Goal: Transaction & Acquisition: Purchase product/service

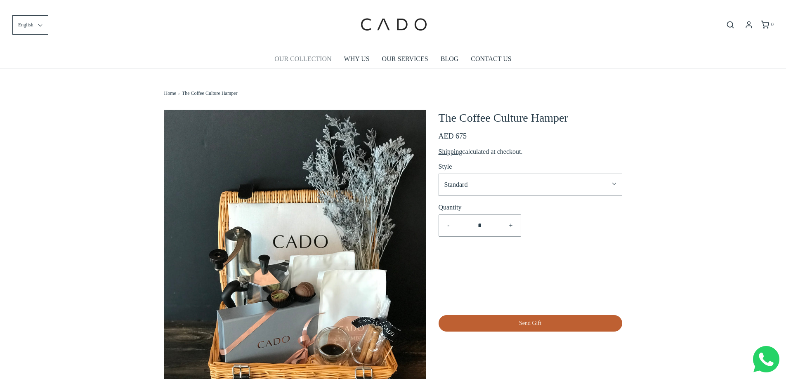
click at [302, 59] on link "OUR COLLECTION" at bounding box center [302, 59] width 57 height 19
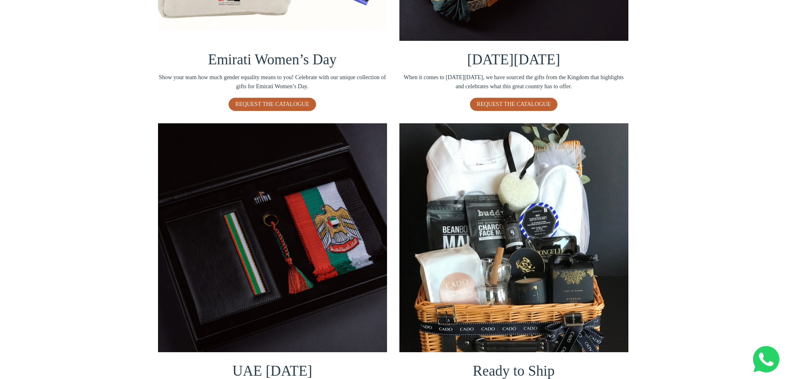
scroll to position [454, 0]
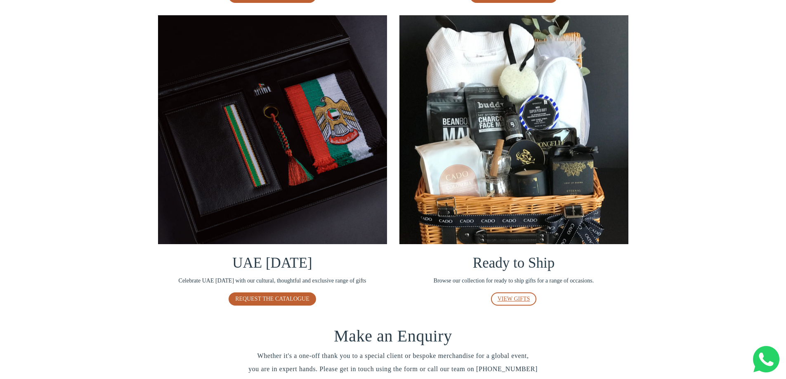
click at [507, 300] on span "VIEW GIFTS" at bounding box center [514, 299] width 33 height 6
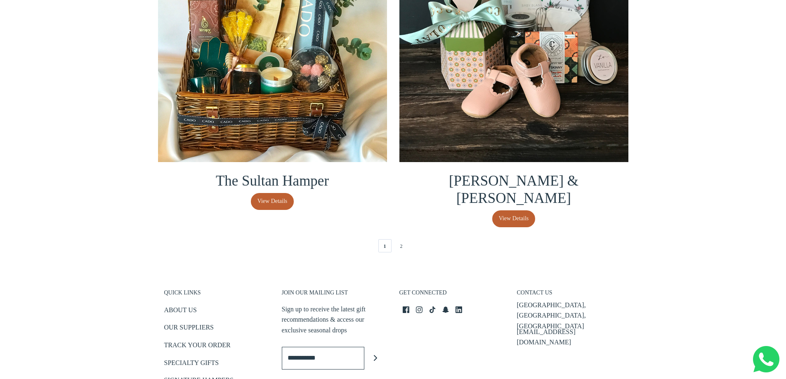
scroll to position [1774, 0]
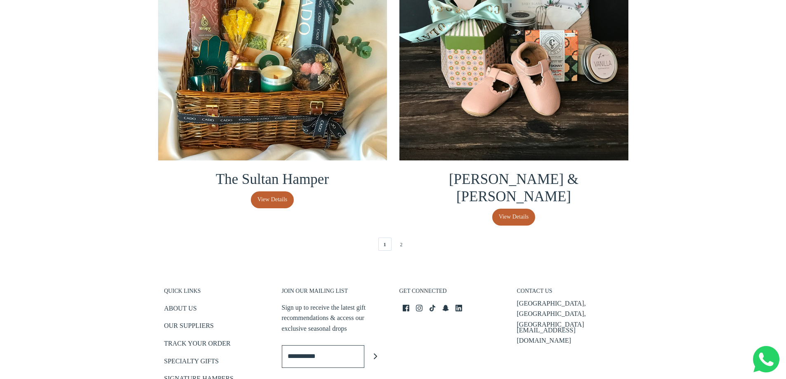
click at [400, 238] on link "2" at bounding box center [401, 244] width 13 height 13
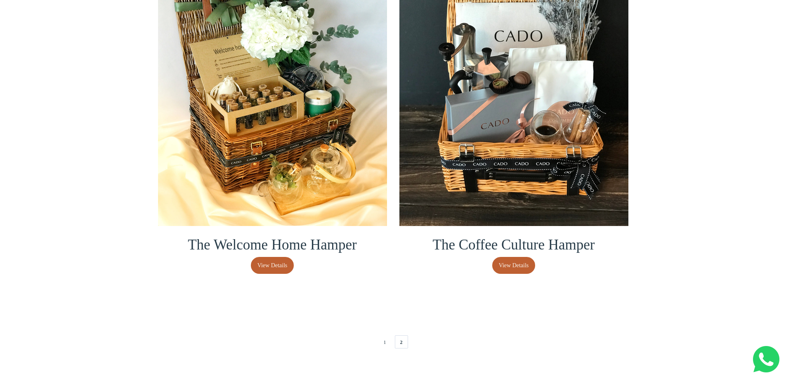
scroll to position [248, 0]
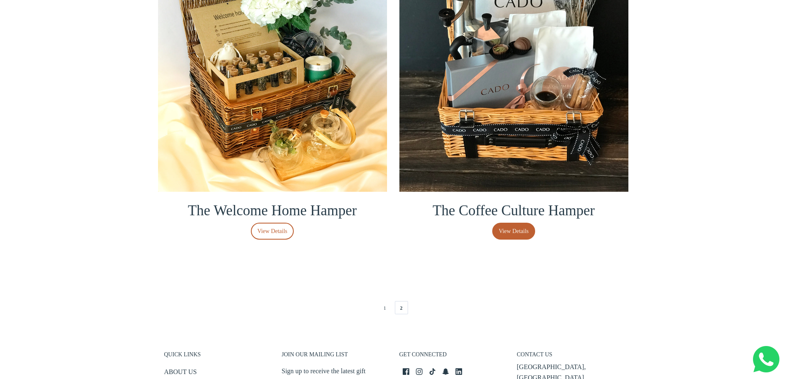
click at [274, 227] on span "View Details" at bounding box center [273, 231] width 30 height 9
